Goal: Transaction & Acquisition: Purchase product/service

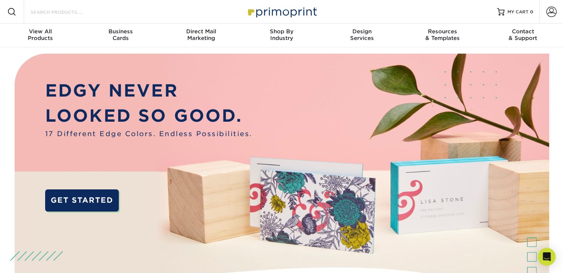
click at [70, 13] on input "Search Products" at bounding box center [66, 11] width 72 height 9
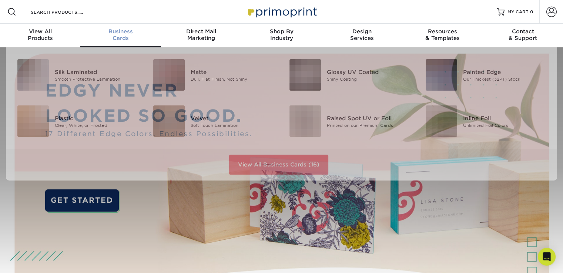
click at [113, 30] on span "Business" at bounding box center [120, 31] width 80 height 7
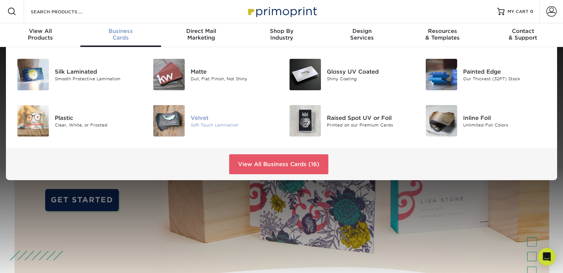
click at [180, 123] on img at bounding box center [168, 120] width 31 height 31
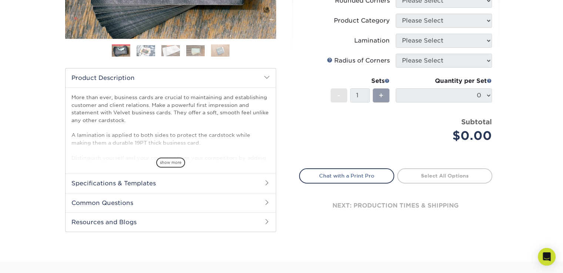
scroll to position [185, 0]
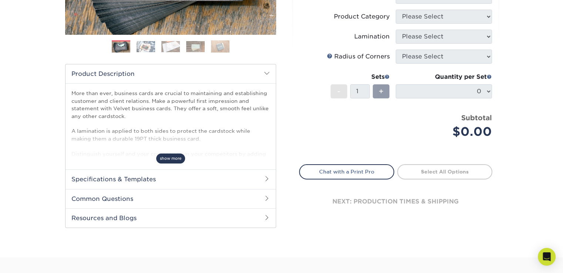
click at [164, 160] on span "show more" at bounding box center [170, 159] width 29 height 10
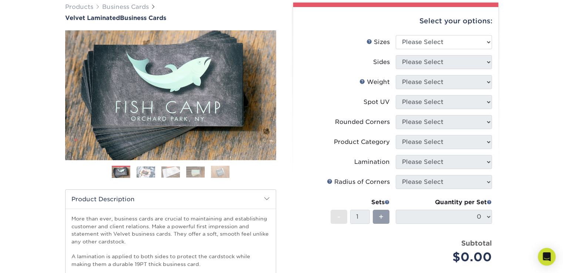
scroll to position [37, 0]
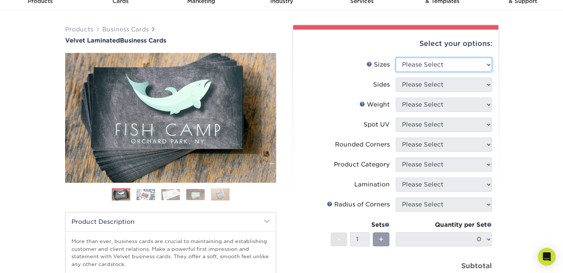
click at [472, 63] on select "Please Select 1.5" x 3.5" - Mini 1.75" x 3.5" - Mini 2" x 2" - Square 2" x 3" -…" at bounding box center [444, 65] width 96 height 14
select select "2.00x3.50"
click at [396, 58] on select "Please Select 1.5" x 3.5" - Mini 1.75" x 3.5" - Mini 2" x 2" - Square 2" x 3" -…" at bounding box center [444, 65] width 96 height 14
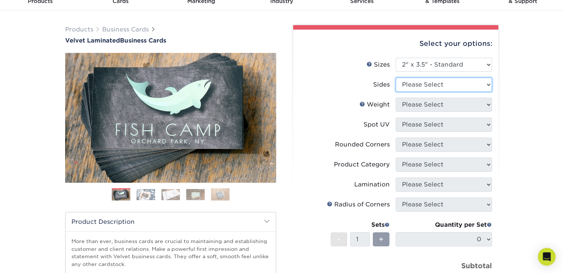
click at [456, 89] on select "Please Select Print Both Sides Print Front Only" at bounding box center [444, 85] width 96 height 14
select select "13abbda7-1d64-4f25-8bb2-c179b224825d"
click at [396, 78] on select "Please Select Print Both Sides Print Front Only" at bounding box center [444, 85] width 96 height 14
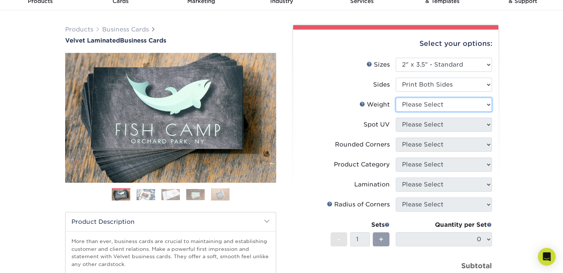
click at [456, 105] on select "Please Select 16PT" at bounding box center [444, 105] width 96 height 14
select select "16PT"
click at [396, 98] on select "Please Select 16PT" at bounding box center [444, 105] width 96 height 14
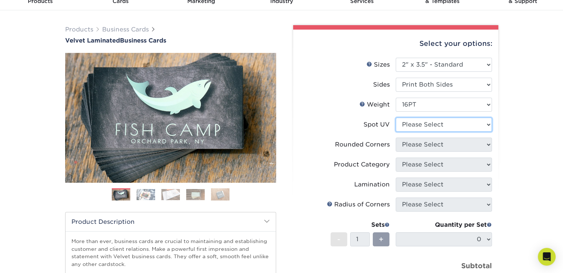
click at [437, 128] on select "Please Select No Spot UV Front and Back (Both Sides) Front Only Back Only" at bounding box center [444, 125] width 96 height 14
select select "1"
click at [396, 118] on select "Please Select No Spot UV Front and Back (Both Sides) Front Only Back Only" at bounding box center [444, 125] width 96 height 14
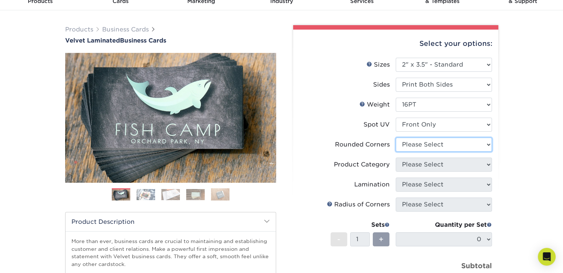
click at [440, 144] on select "Please Select Yes - Round 2 Corners Yes - Round 4 Corners No" at bounding box center [444, 145] width 96 height 14
select select "0"
click at [396, 138] on select "Please Select Yes - Round 2 Corners Yes - Round 4 Corners No" at bounding box center [444, 145] width 96 height 14
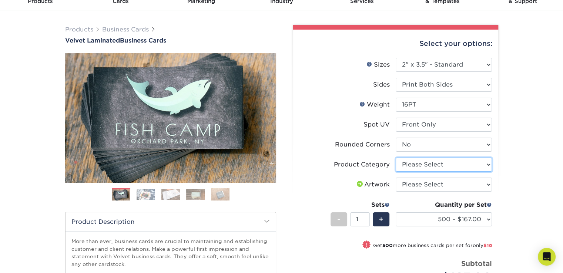
click at [421, 168] on select "Please Select Business Cards" at bounding box center [444, 165] width 96 height 14
select select "3b5148f1-0588-4f88-a218-97bcfdce65c1"
click at [396, 158] on select "Please Select Business Cards" at bounding box center [444, 165] width 96 height 14
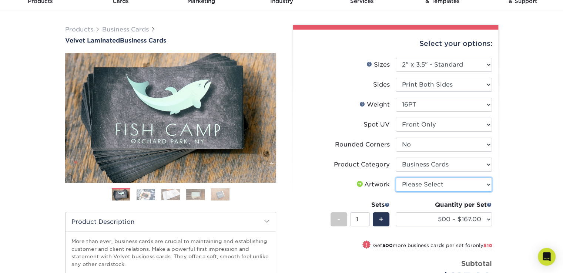
click at [417, 185] on select "Please Select I will upload files I need a design - $100" at bounding box center [444, 185] width 96 height 14
select select "upload"
click at [396, 178] on select "Please Select I will upload files I need a design - $100" at bounding box center [444, 185] width 96 height 14
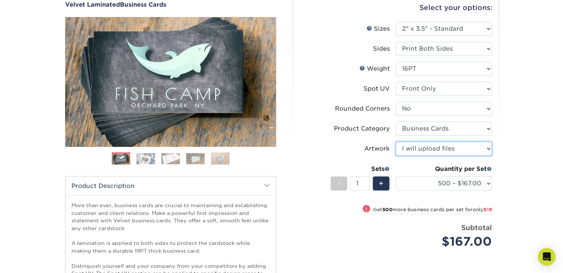
scroll to position [111, 0]
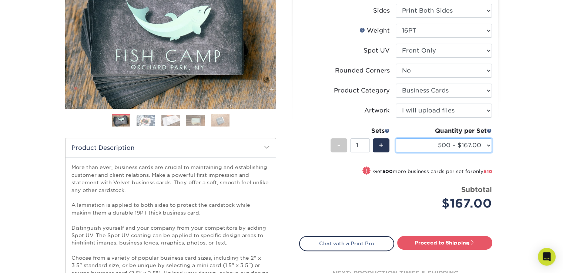
click at [440, 147] on select "500 – $167.00 1000 – $185.00 2500 – $439.00 5000 – $733.00 10000 – $1307.00" at bounding box center [444, 145] width 96 height 14
select select "1000 – $185.00"
click at [396, 138] on select "500 – $167.00 1000 – $185.00 2500 – $439.00 5000 – $733.00 10000 – $1307.00" at bounding box center [444, 145] width 96 height 14
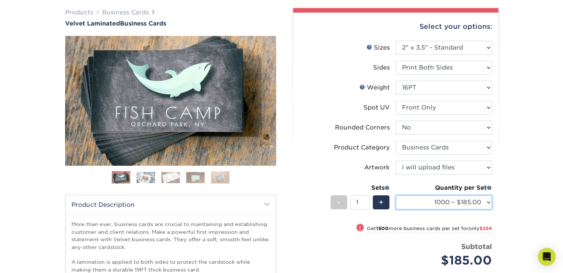
scroll to position [0, 0]
